Goal: Information Seeking & Learning: Learn about a topic

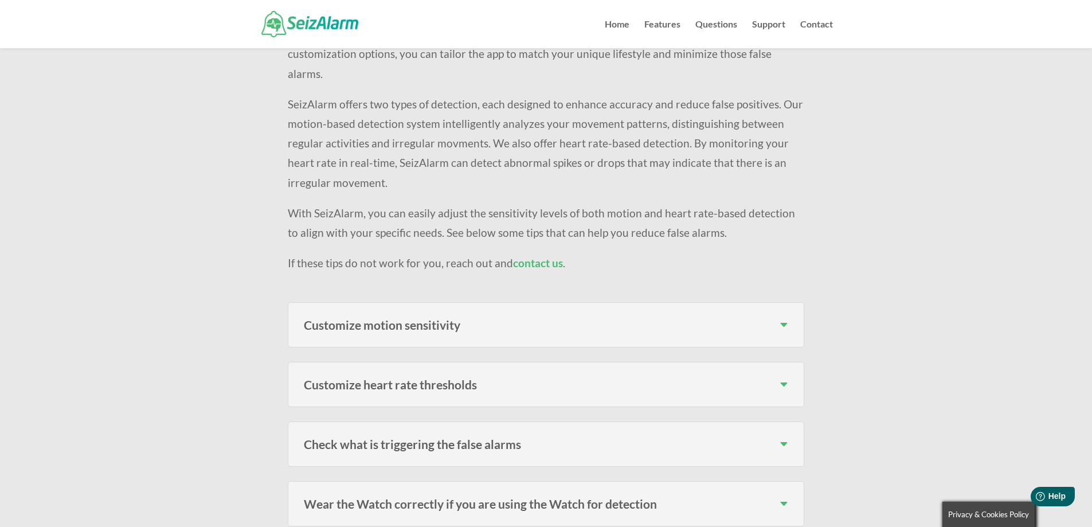
scroll to position [229, 0]
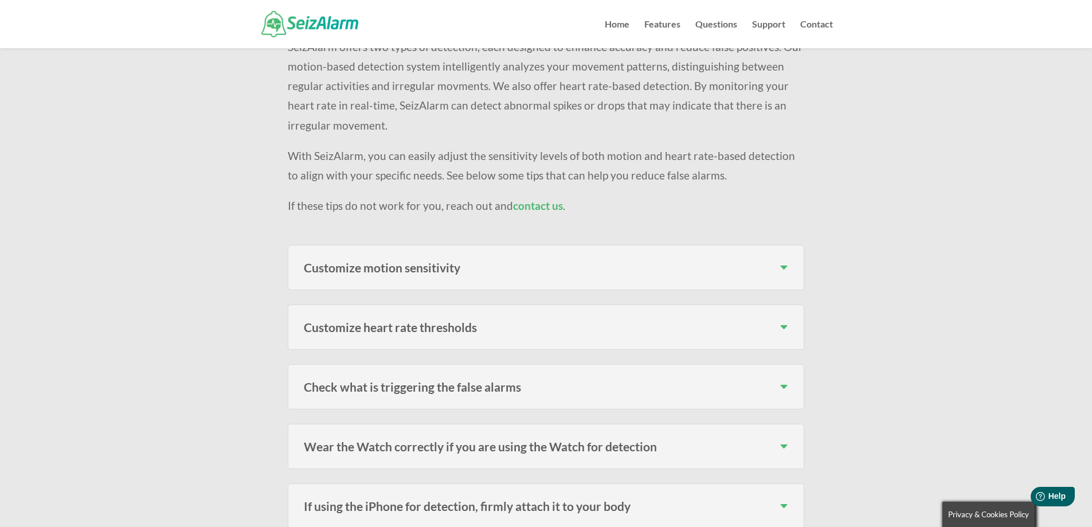
click at [586, 265] on h3 "Customize motion sensitivity" at bounding box center [546, 267] width 484 height 12
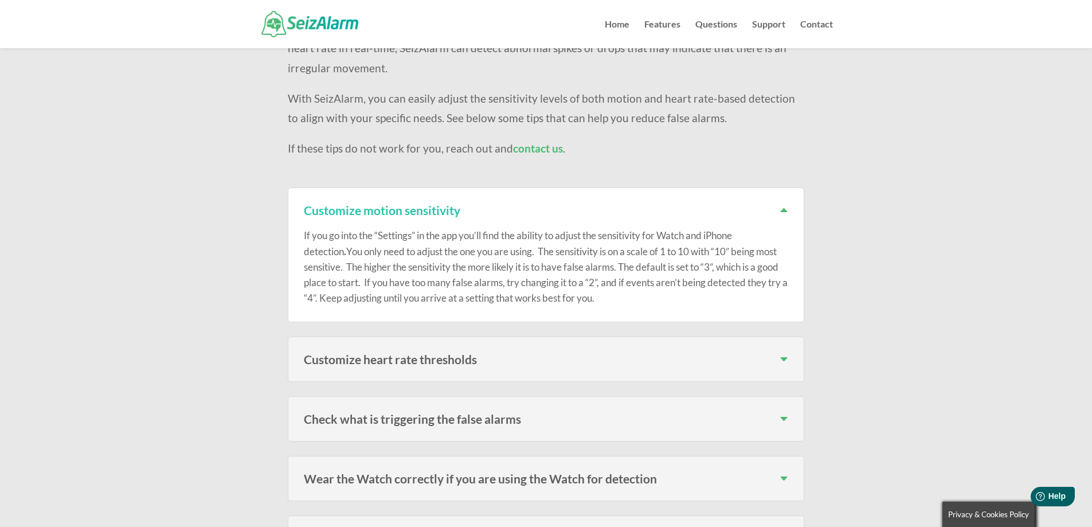
scroll to position [344, 0]
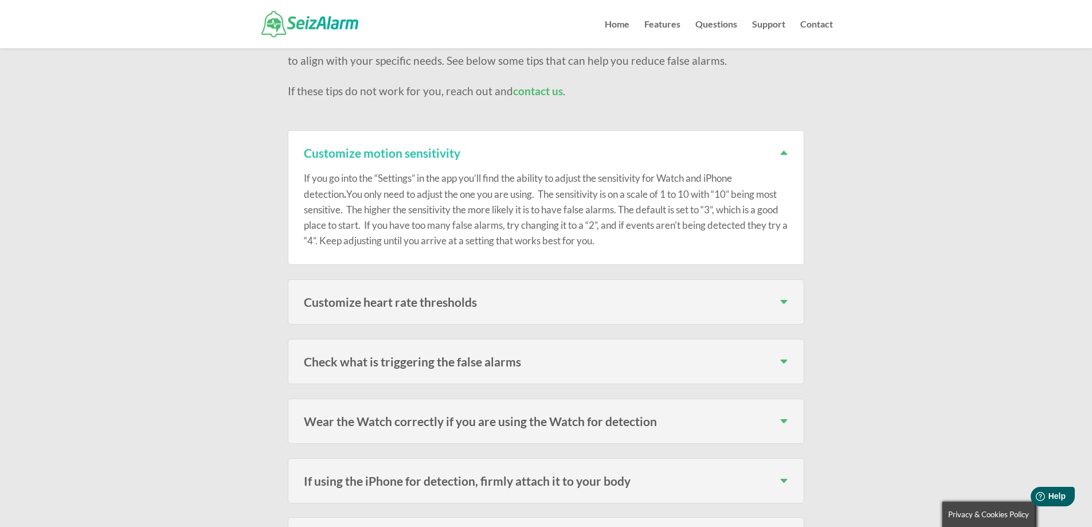
click at [634, 310] on div "Customize heart rate thresholds If you go into the “Settings” in the app you’ll…" at bounding box center [546, 301] width 516 height 45
click at [787, 300] on h3 "Customize heart rate thresholds" at bounding box center [546, 302] width 484 height 12
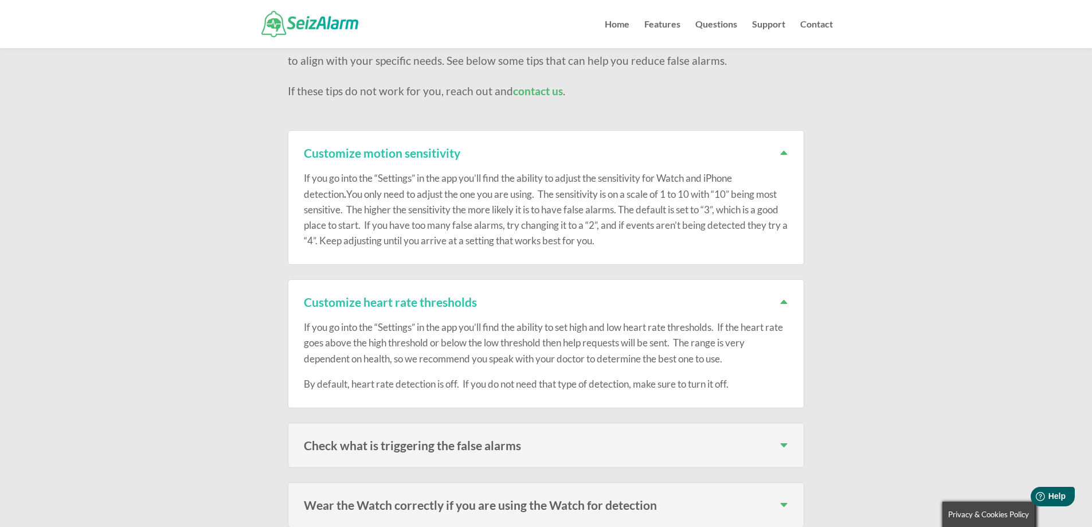
scroll to position [516, 0]
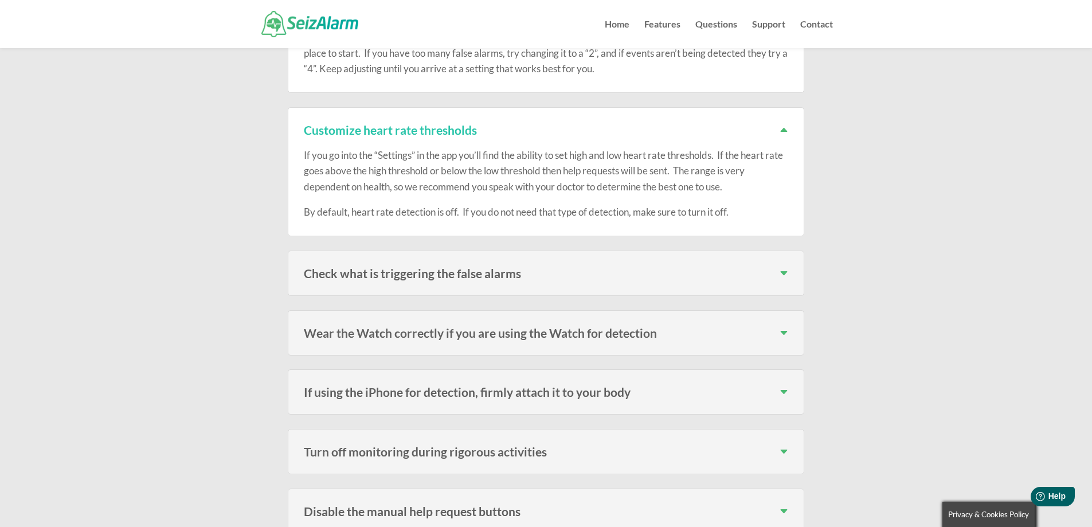
click at [459, 287] on div "Check what is triggering the false alarms In the “Log”, you can see the initiat…" at bounding box center [546, 272] width 516 height 45
click at [784, 272] on h3 "Check what is triggering the false alarms" at bounding box center [546, 273] width 484 height 12
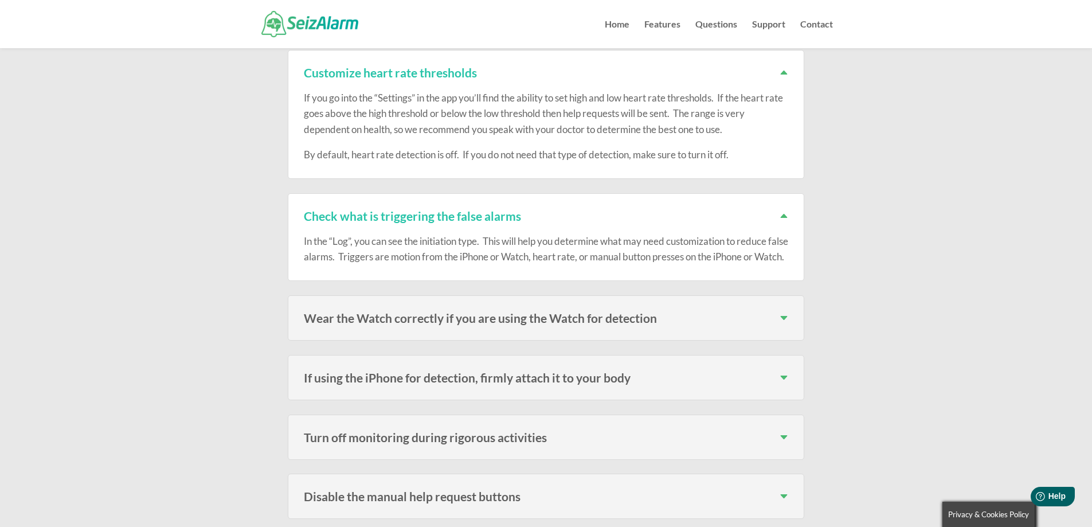
scroll to position [688, 0]
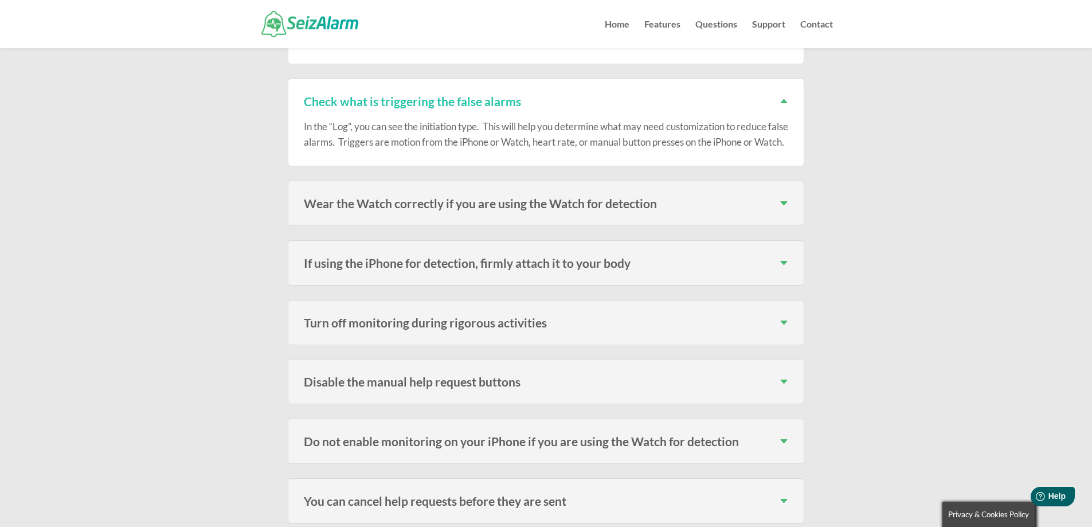
click at [785, 265] on h3 "If using the iPhone for detection, firmly attach it to your body" at bounding box center [546, 263] width 484 height 12
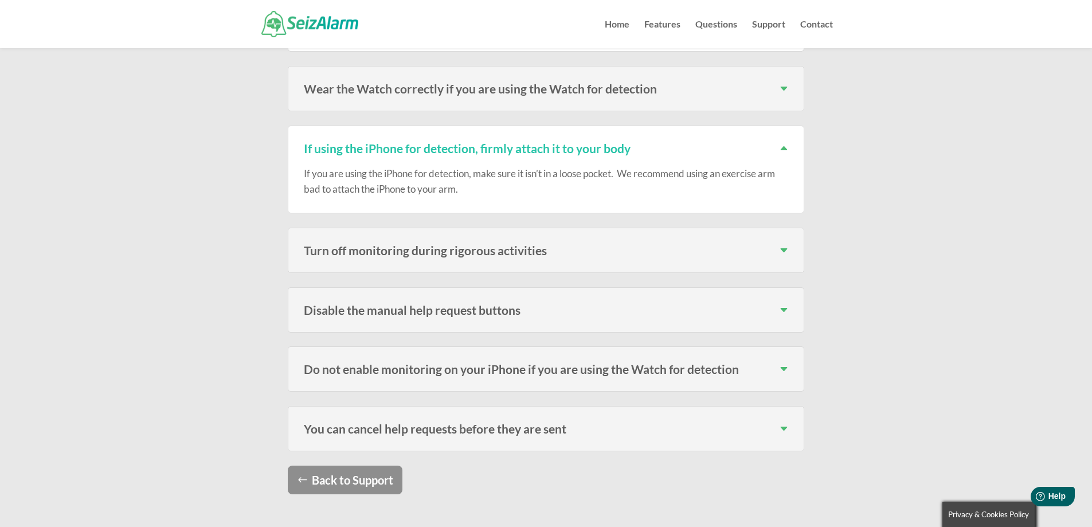
scroll to position [860, 0]
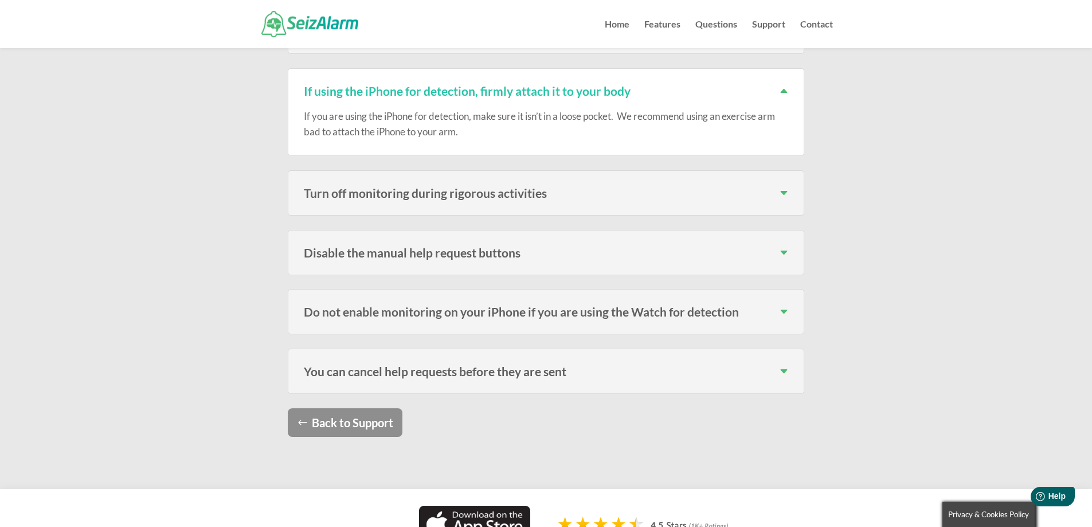
click at [503, 257] on h3 "Disable the manual help request buttons" at bounding box center [546, 252] width 484 height 12
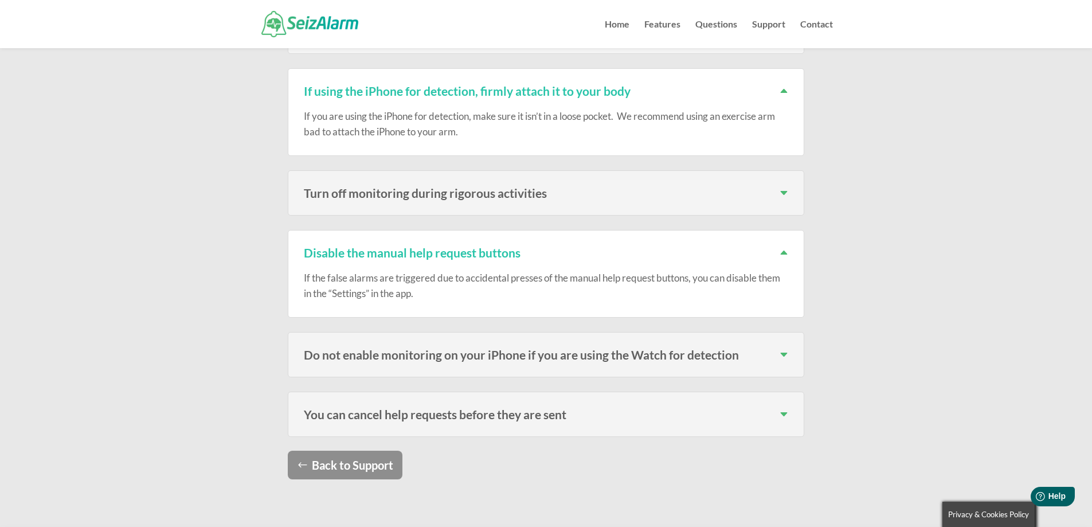
click at [788, 358] on h3 "Do not enable monitoring on your iPhone if you are using the Watch for detection" at bounding box center [546, 354] width 484 height 12
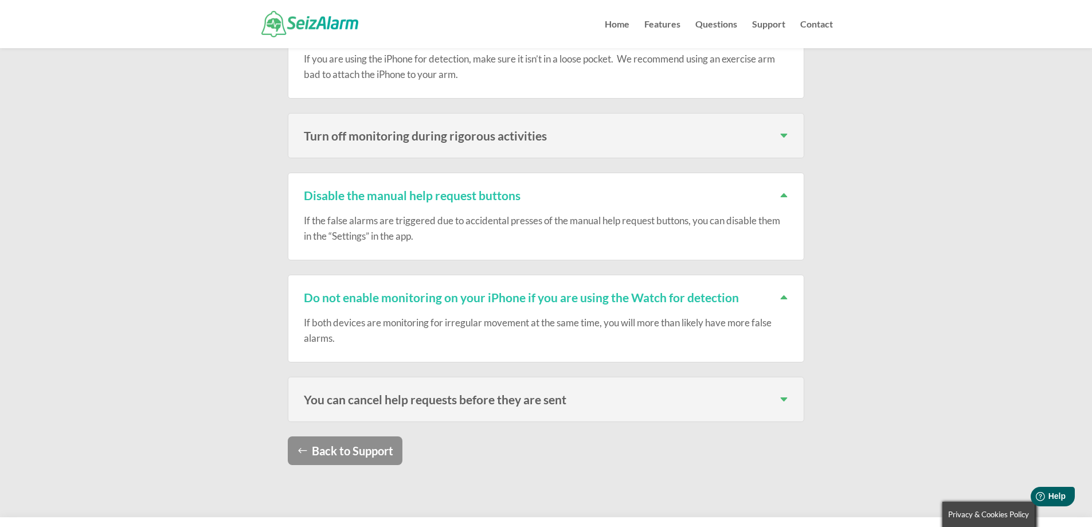
scroll to position [1032, 0]
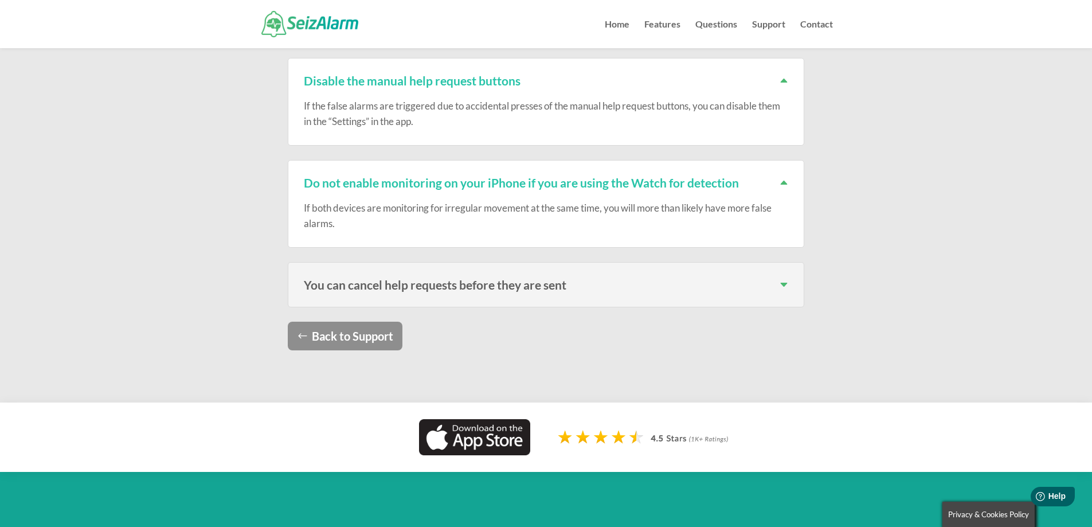
click at [491, 297] on div "You can cancel help requests before they are sent Don’t forget, you can cancel …" at bounding box center [546, 284] width 516 height 45
click at [765, 285] on h3 "You can cancel help requests before they are sent" at bounding box center [546, 285] width 484 height 12
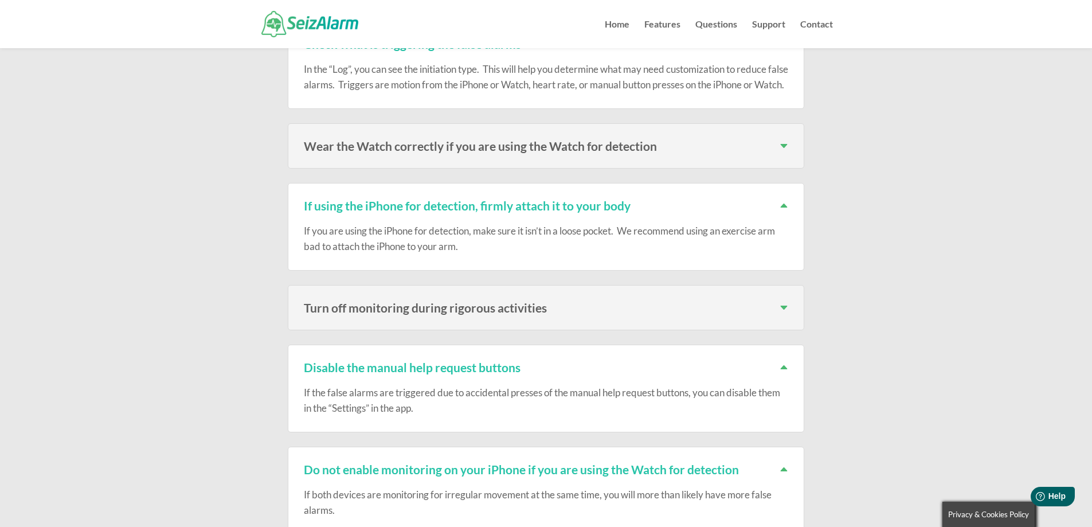
scroll to position [344, 0]
